Goal: Browse casually: Explore the website without a specific task or goal

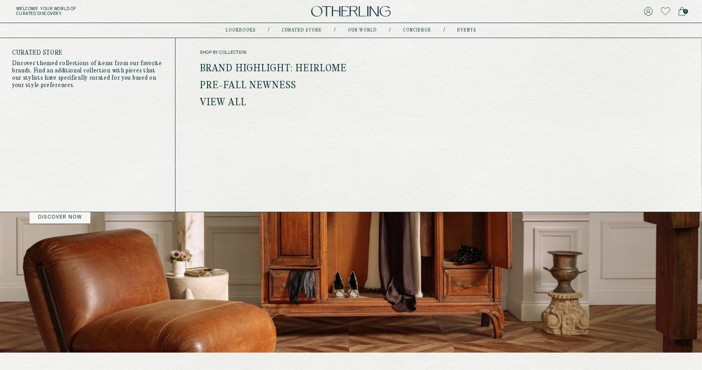
click at [219, 102] on link "View all" at bounding box center [223, 103] width 47 height 11
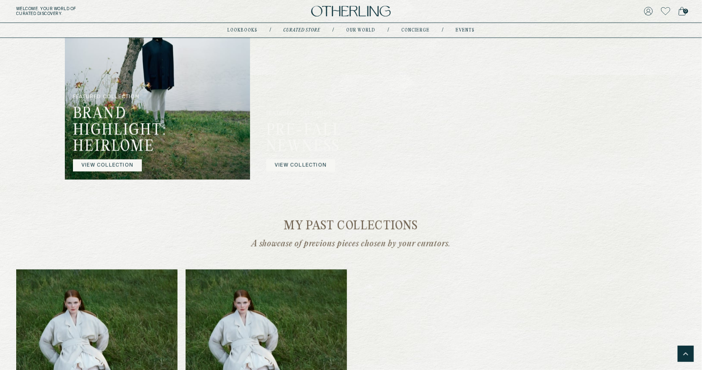
scroll to position [543, 0]
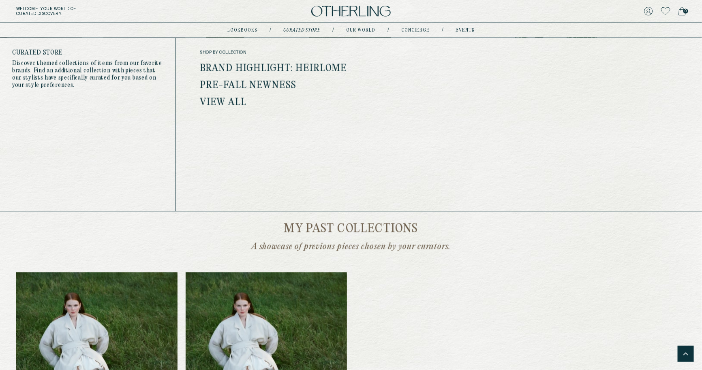
click at [256, 82] on link "Pre-Fall Newness" at bounding box center [248, 86] width 97 height 11
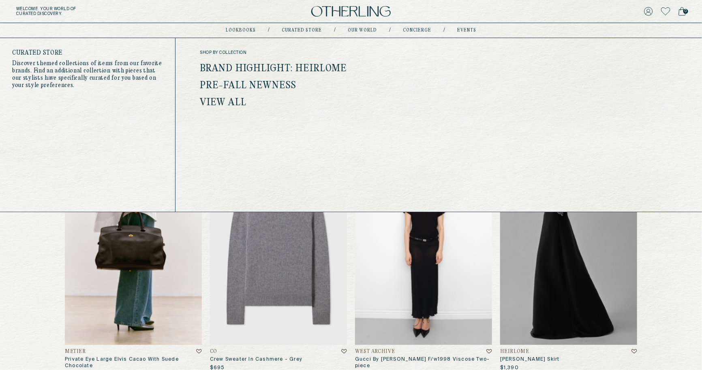
click at [276, 84] on link "Pre-Fall Newness" at bounding box center [248, 86] width 97 height 11
click at [275, 64] on link "Brand Highlight: Heirlome" at bounding box center [274, 69] width 148 height 11
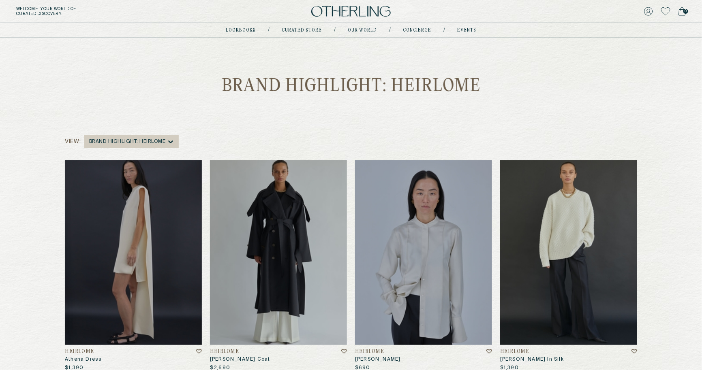
drag, startPoint x: 206, startPoint y: 83, endPoint x: 421, endPoint y: 83, distance: 215.2
click at [421, 83] on div "Brand Highlight: Heirlome" at bounding box center [351, 87] width 702 height 16
click at [365, 163] on img at bounding box center [423, 252] width 137 height 185
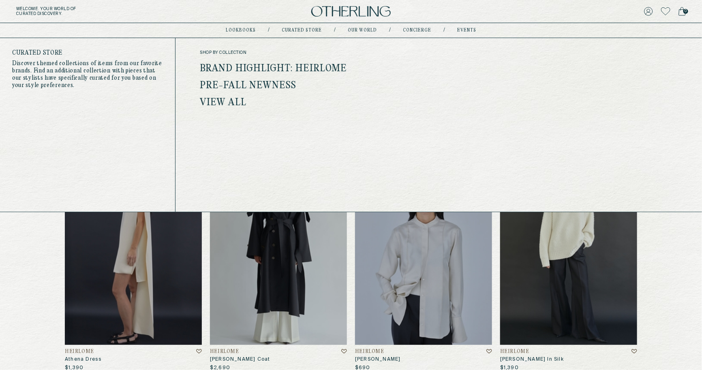
click at [225, 104] on link "View all" at bounding box center [223, 103] width 47 height 11
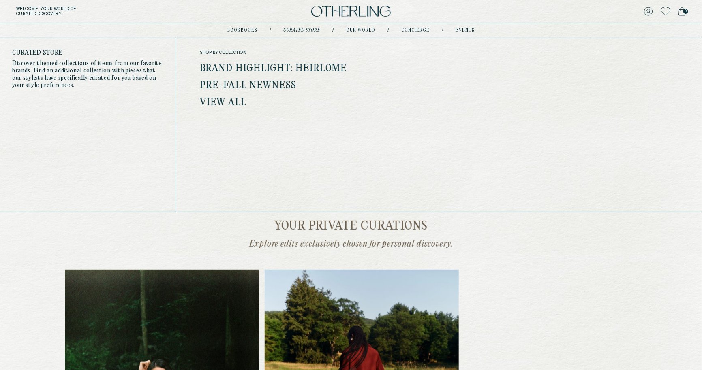
click at [254, 88] on link "Pre-Fall Newness" at bounding box center [248, 86] width 97 height 11
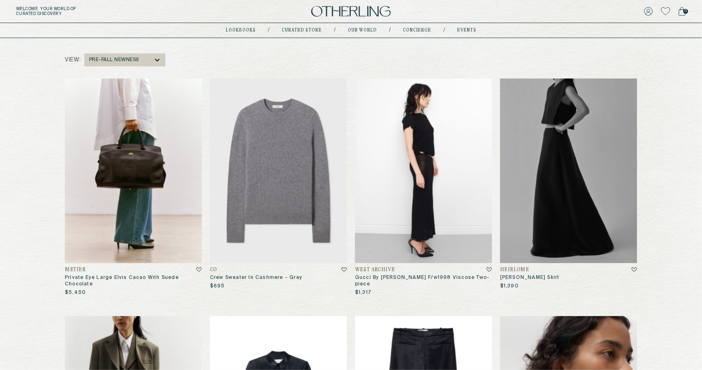
scroll to position [68, 0]
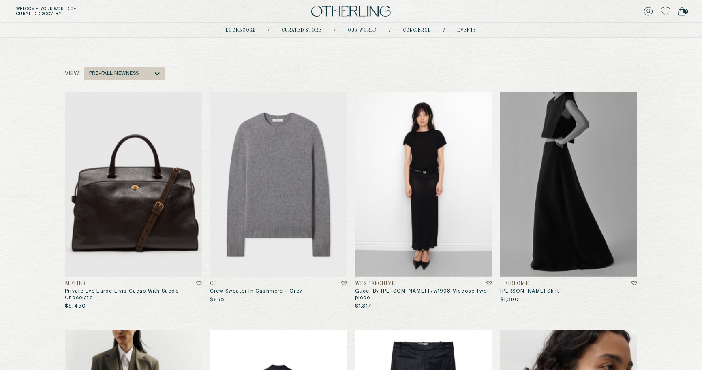
click at [187, 154] on img at bounding box center [133, 184] width 137 height 185
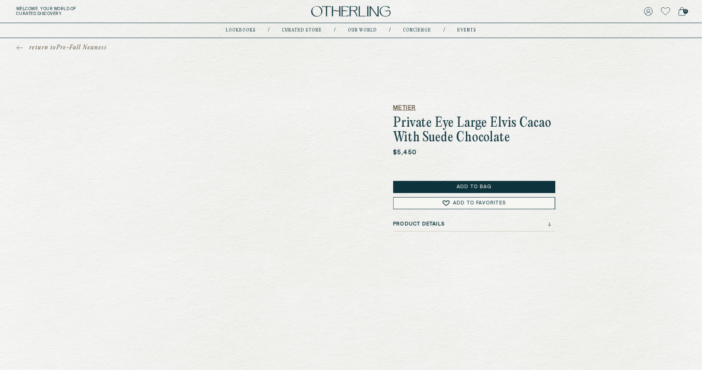
click at [406, 107] on h5 "Metier" at bounding box center [474, 108] width 162 height 8
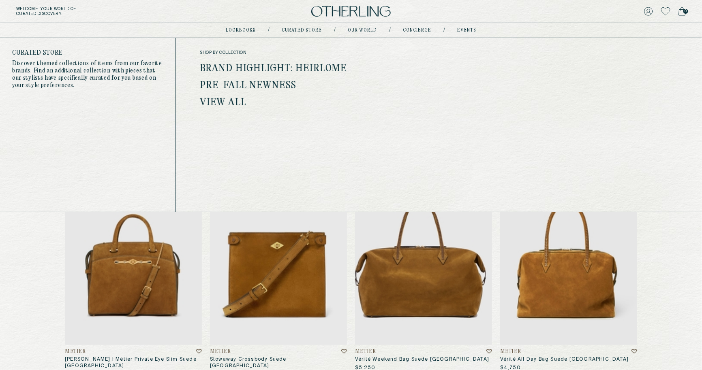
click at [276, 86] on link "Pre-Fall Newness" at bounding box center [248, 86] width 97 height 11
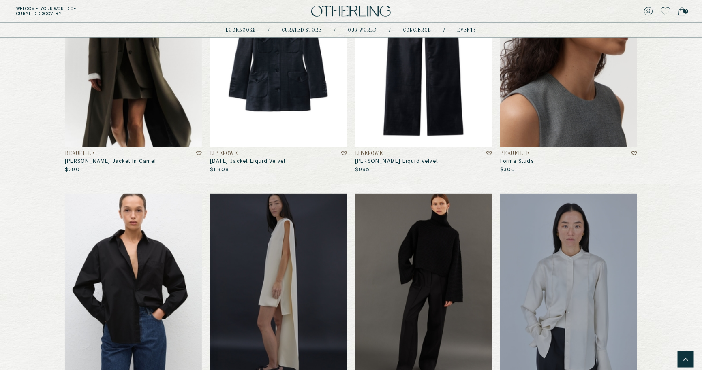
scroll to position [139, 0]
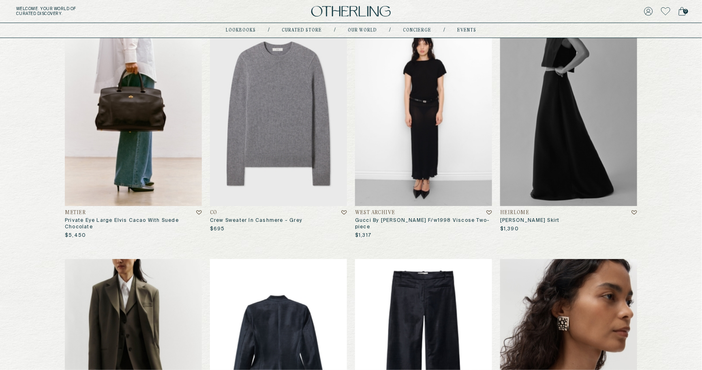
click at [264, 335] on img at bounding box center [278, 351] width 137 height 185
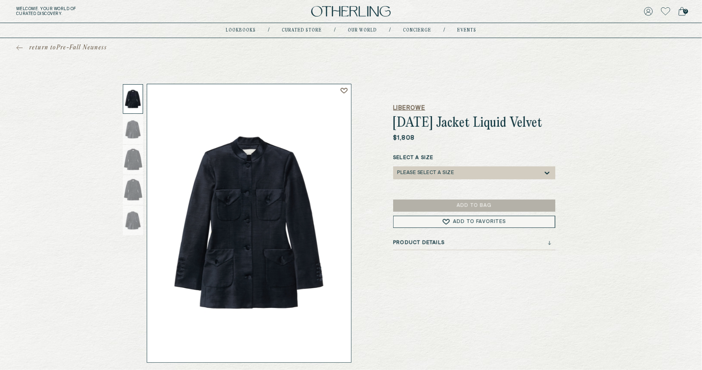
click at [415, 111] on h5 "LIBEROWE" at bounding box center [474, 108] width 162 height 8
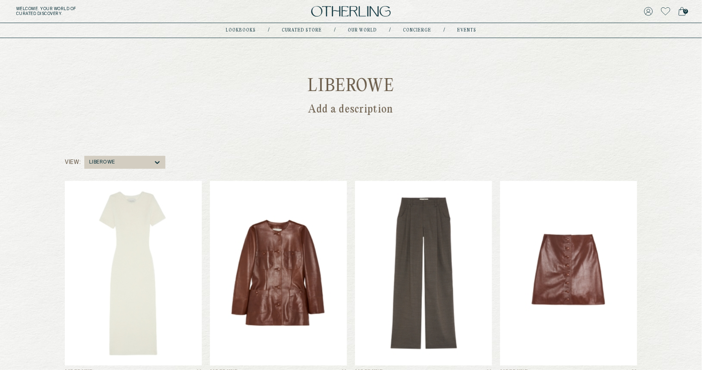
click at [346, 106] on p "Add a description" at bounding box center [350, 109] width 85 height 11
click at [335, 107] on p "Add a description" at bounding box center [350, 109] width 85 height 11
drag, startPoint x: 312, startPoint y: 103, endPoint x: 438, endPoint y: 107, distance: 126.9
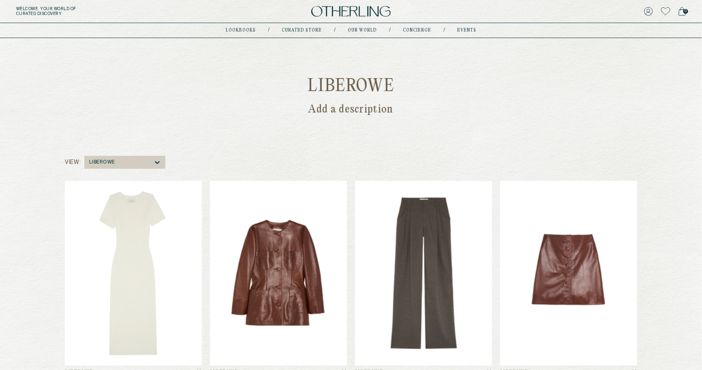
click at [439, 107] on div "Liberowe Add a description" at bounding box center [351, 97] width 702 height 37
click at [438, 107] on div "Liberowe Add a description" at bounding box center [351, 97] width 702 height 37
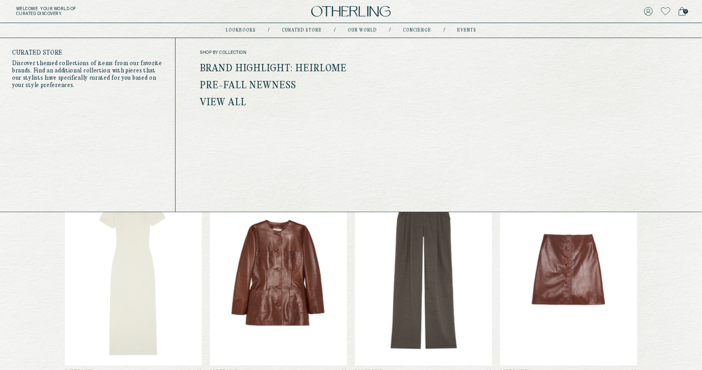
click at [214, 101] on link "View all" at bounding box center [223, 103] width 47 height 11
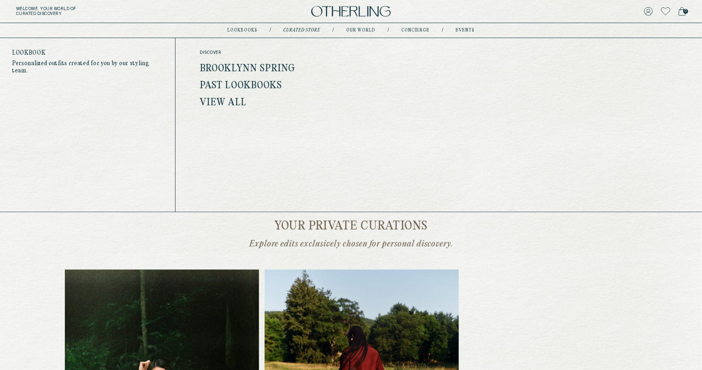
click at [248, 28] on link "lookbooks" at bounding box center [242, 30] width 30 height 4
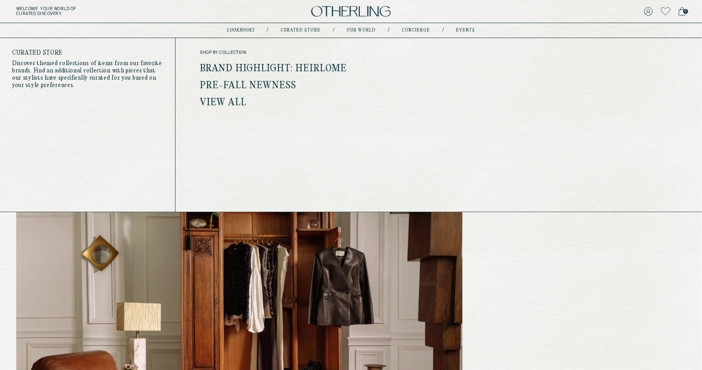
click at [225, 105] on link "View all" at bounding box center [223, 103] width 47 height 11
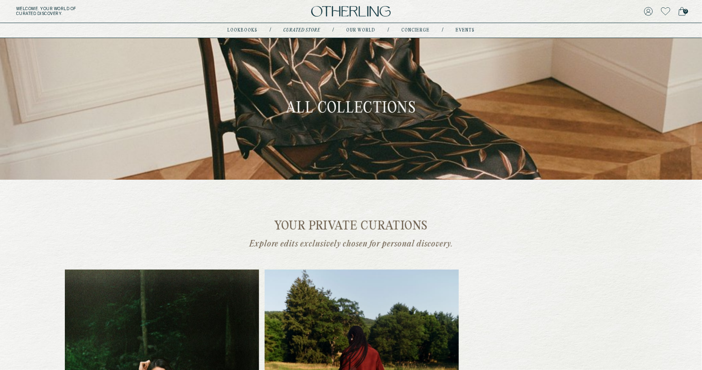
click at [355, 13] on img at bounding box center [350, 11] width 79 height 11
